Goal: Transaction & Acquisition: Purchase product/service

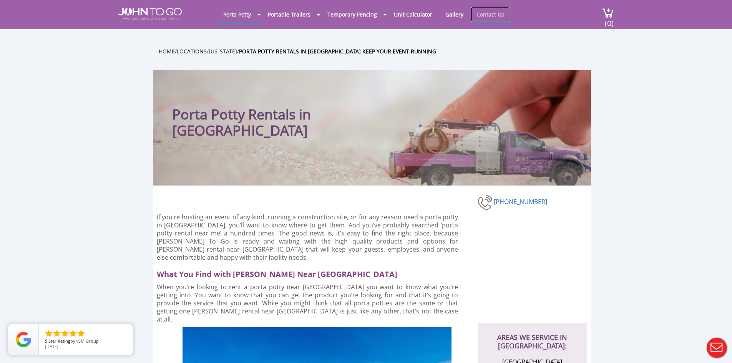
click at [492, 14] on link "Contact Us" at bounding box center [490, 14] width 39 height 15
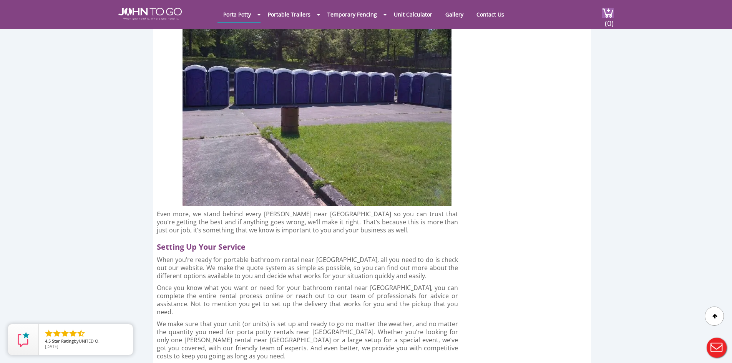
scroll to position [2382, 0]
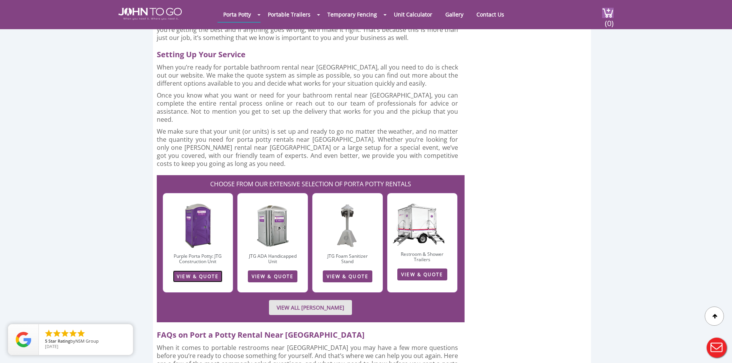
click at [196, 270] on link "VIEW & QUOTE" at bounding box center [198, 276] width 50 height 12
click at [201, 270] on link "VIEW & QUOTE" at bounding box center [198, 276] width 50 height 12
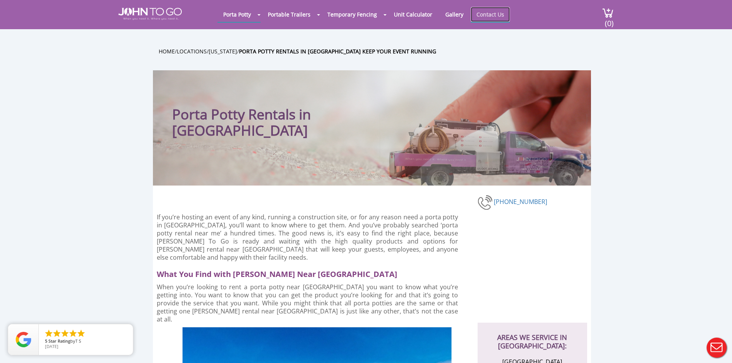
click at [494, 16] on link "Contact Us" at bounding box center [490, 14] width 39 height 15
